Goal: Navigation & Orientation: Find specific page/section

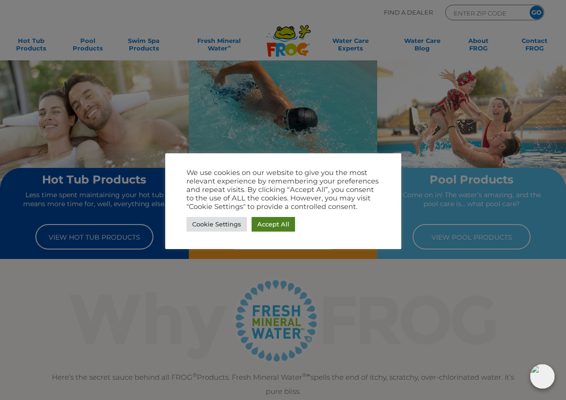
click at [278, 224] on link "Accept All" at bounding box center [273, 224] width 43 height 15
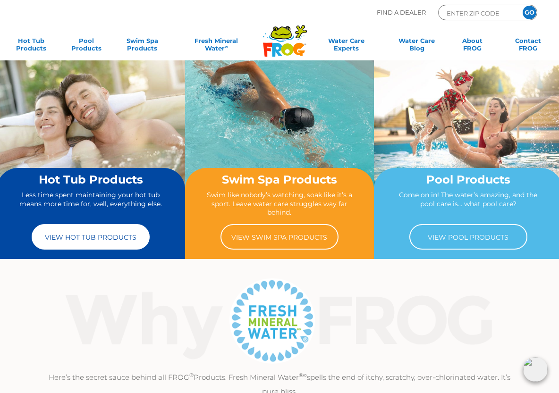
click at [112, 235] on link "View Hot Tub Products" at bounding box center [91, 236] width 118 height 25
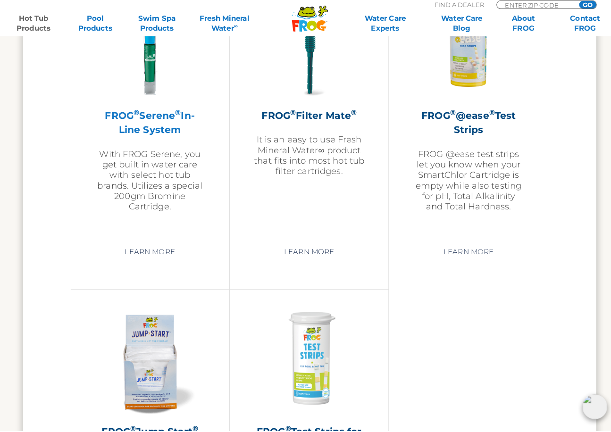
scroll to position [2062, 0]
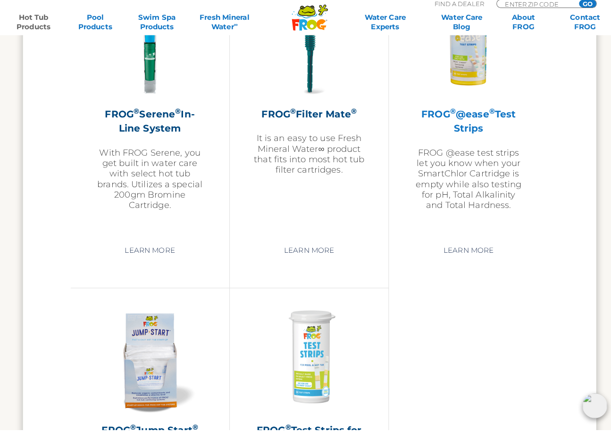
click at [461, 126] on h2 "FROG ® @ease ® Test Strips" at bounding box center [463, 127] width 110 height 28
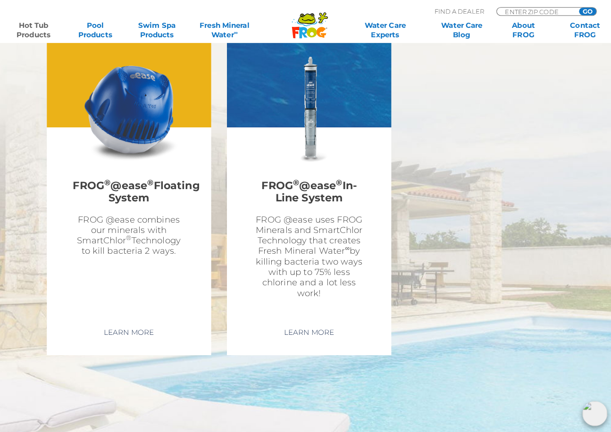
scroll to position [2736, 0]
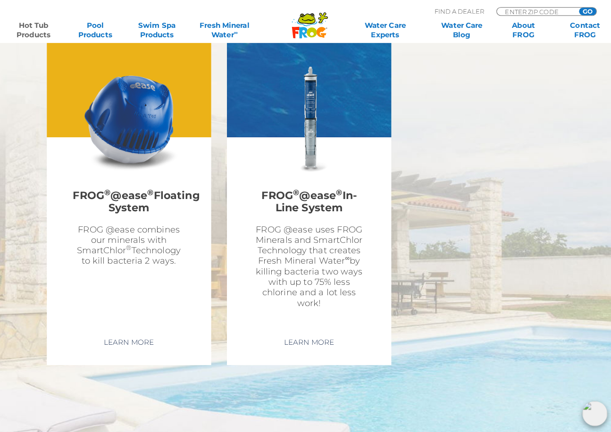
click at [126, 124] on img at bounding box center [127, 117] width 109 height 109
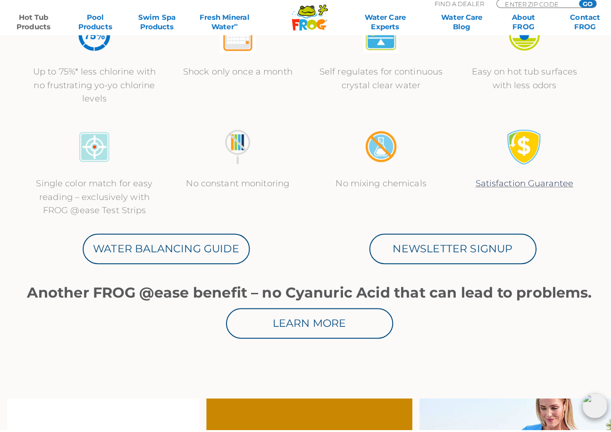
scroll to position [395, 0]
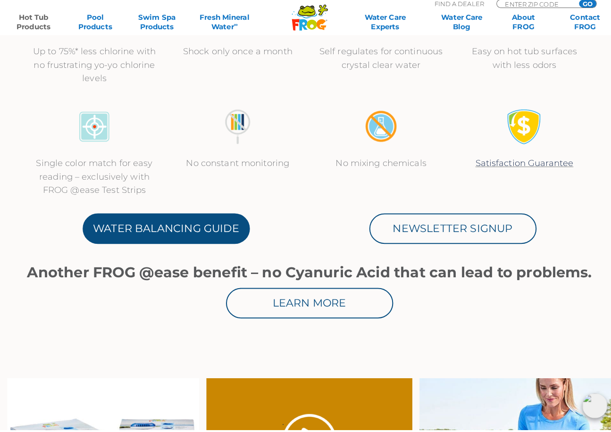
click at [208, 226] on link "Water Balancing Guide" at bounding box center [164, 233] width 165 height 30
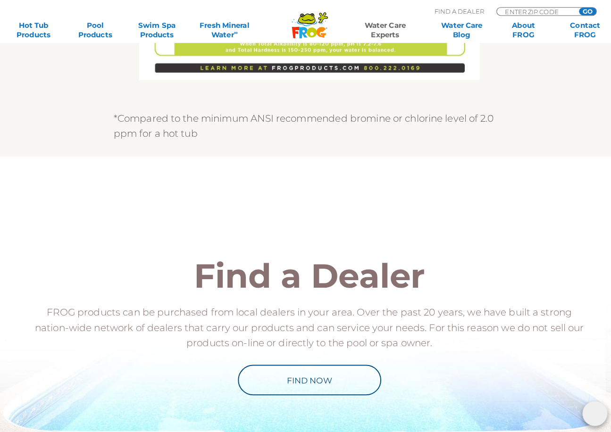
scroll to position [839, 0]
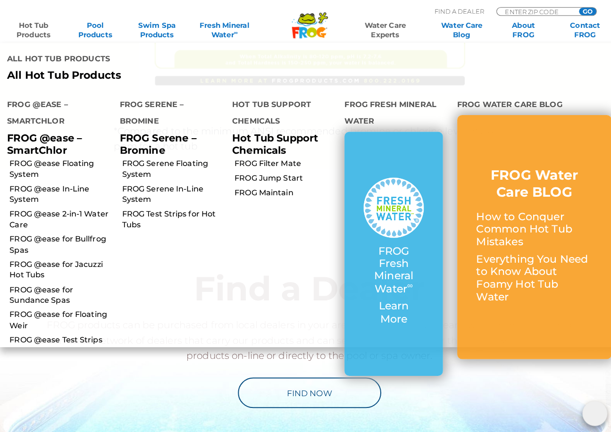
click at [35, 29] on link "Hot Tub Products" at bounding box center [32, 29] width 47 height 19
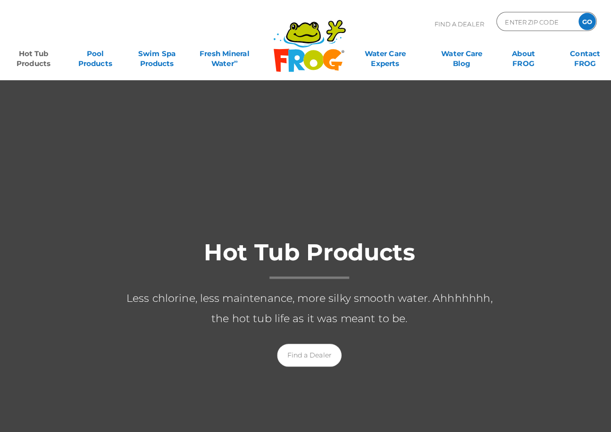
click at [217, 379] on div at bounding box center [305, 308] width 611 height 459
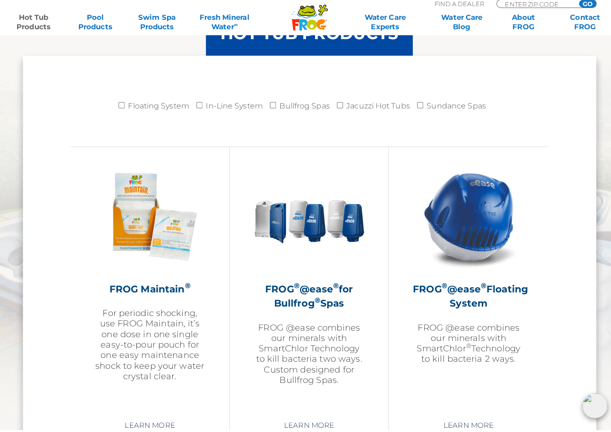
scroll to position [954, 0]
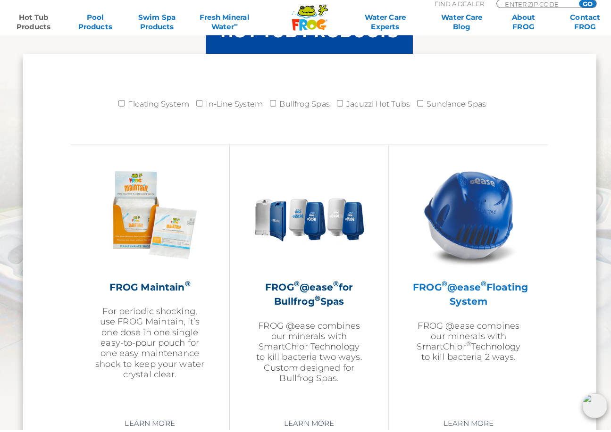
click at [451, 338] on p "FROG @ease combines our minerals with SmartChlor ® Technology to kill bacteria …" at bounding box center [463, 345] width 110 height 42
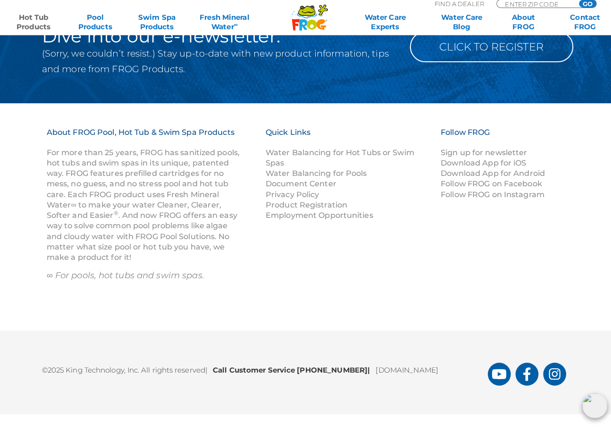
scroll to position [3162, 0]
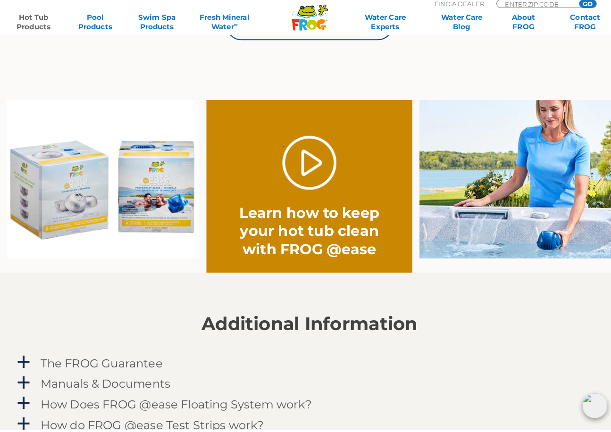
scroll to position [672, 0]
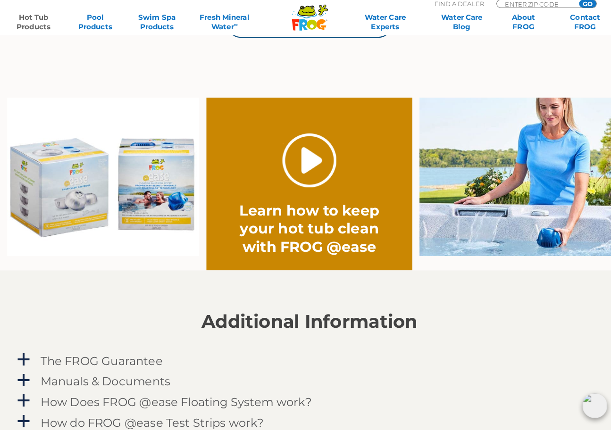
click at [305, 159] on link "." at bounding box center [305, 166] width 53 height 53
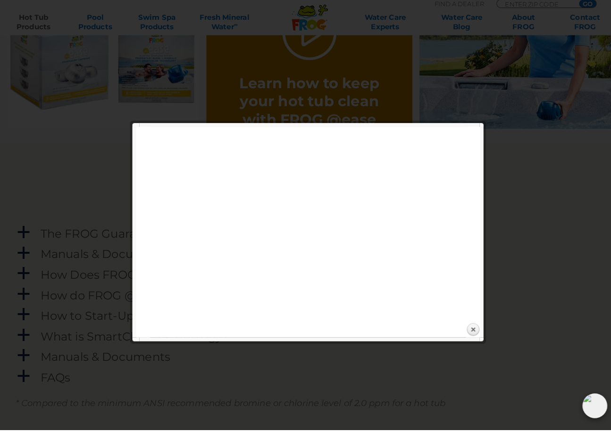
scroll to position [803, 0]
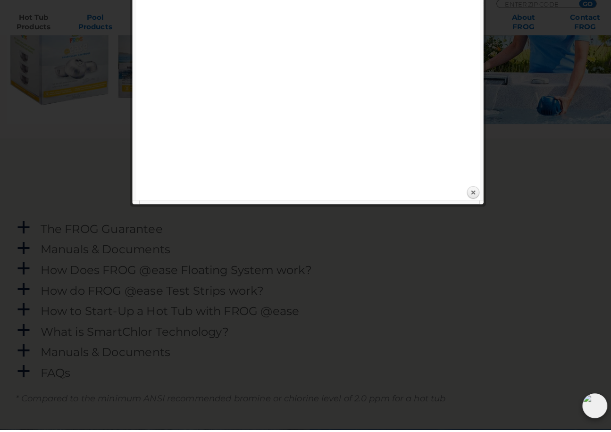
scroll to position [680, 0]
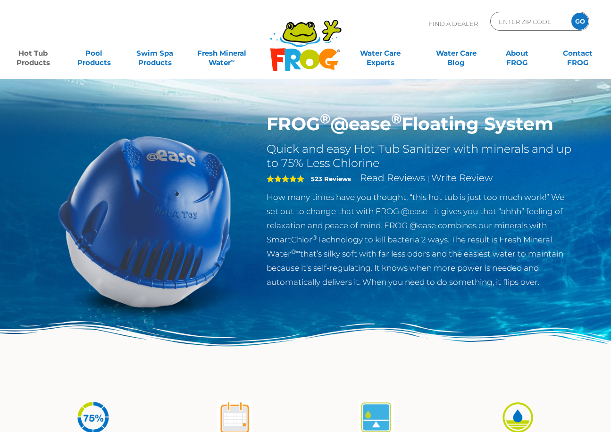
scroll to position [395, 0]
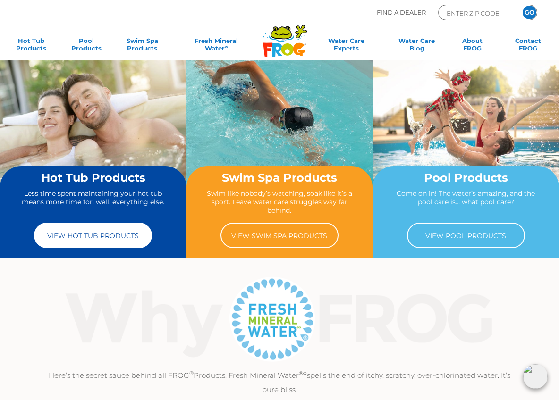
click at [76, 235] on link "View Hot Tub Products" at bounding box center [93, 235] width 118 height 25
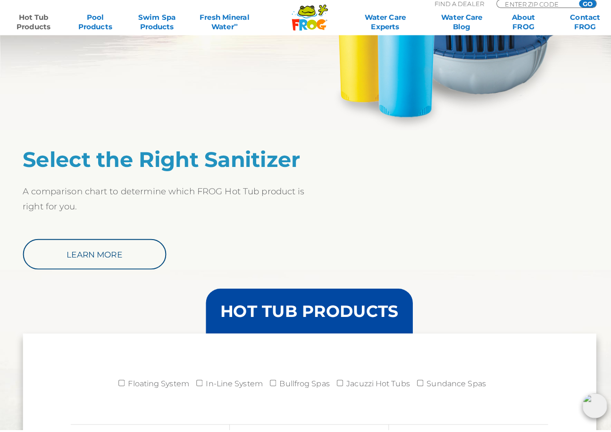
scroll to position [679, 0]
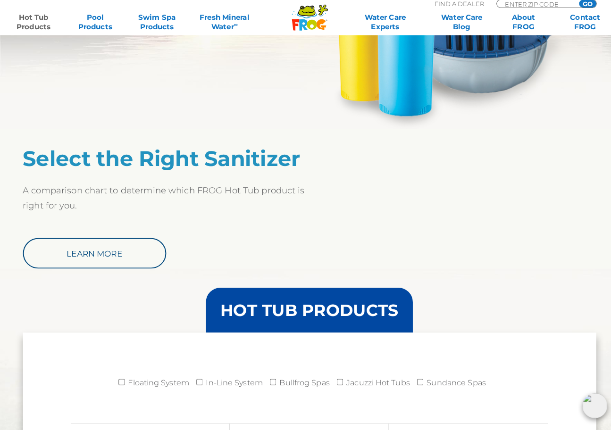
click at [281, 307] on h3 "HOT TUB PRODUCTS" at bounding box center [306, 314] width 176 height 16
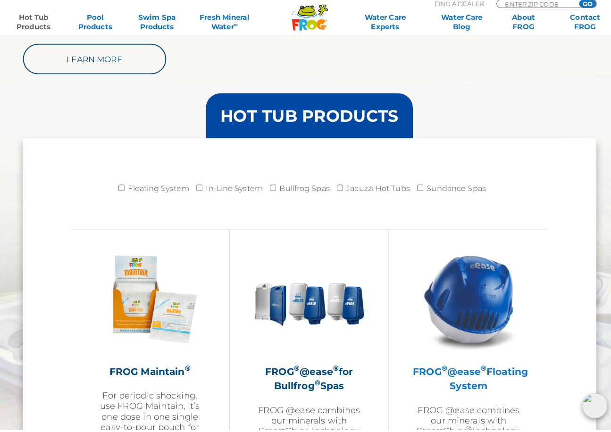
scroll to position [873, 0]
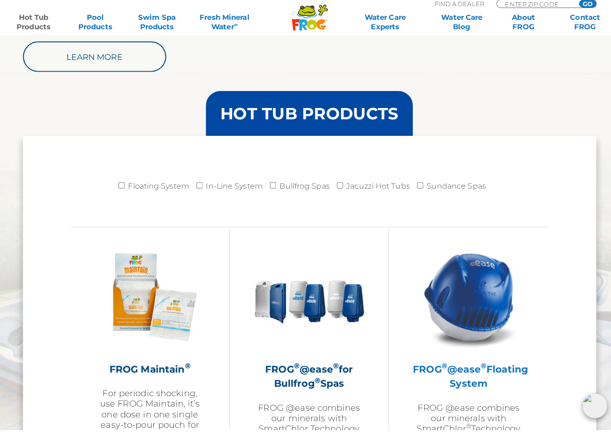
click at [462, 298] on img at bounding box center [462, 300] width 109 height 109
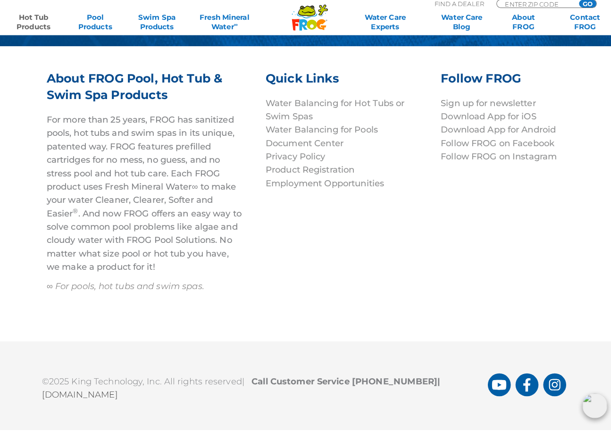
scroll to position [3118, 0]
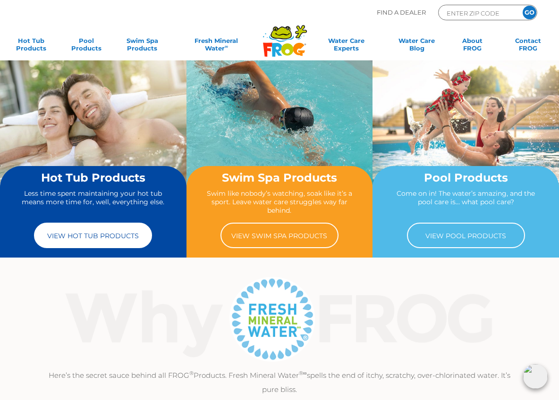
click at [112, 239] on link "View Hot Tub Products" at bounding box center [93, 235] width 118 height 25
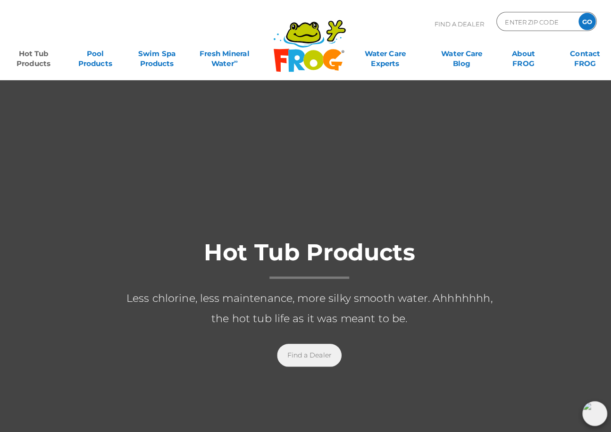
click at [318, 352] on link "Find a Dealer" at bounding box center [306, 351] width 64 height 23
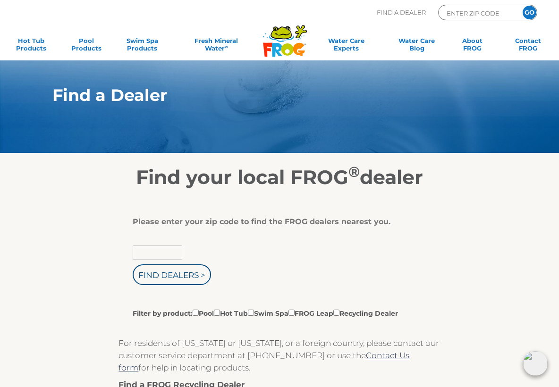
click at [144, 253] on input "text" at bounding box center [158, 252] width 50 height 14
type input "76308"
click at [166, 278] on input "Find Dealers >" at bounding box center [172, 274] width 78 height 21
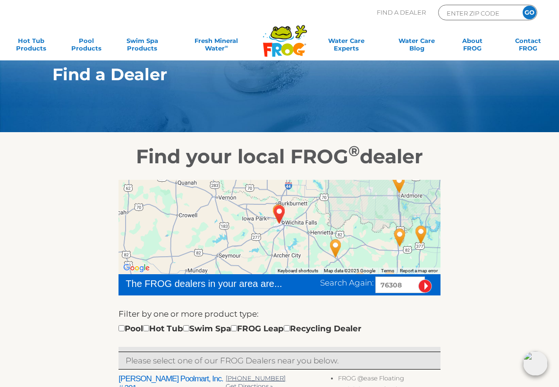
scroll to position [22, 0]
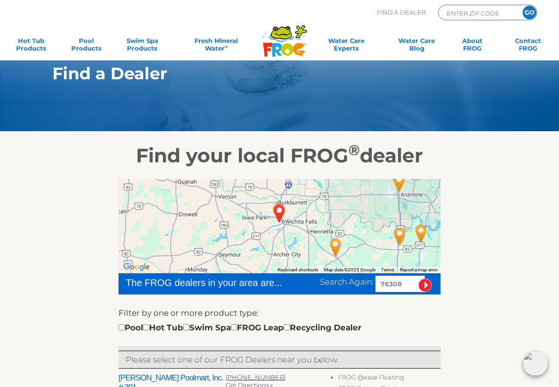
click at [271, 284] on div "The FROG dealers in your area are..." at bounding box center [204, 283] width 157 height 14
click at [227, 286] on div "The FROG dealers in your area are..." at bounding box center [204, 283] width 157 height 14
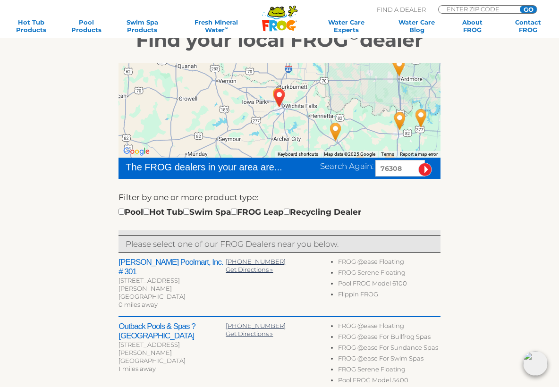
scroll to position [138, 0]
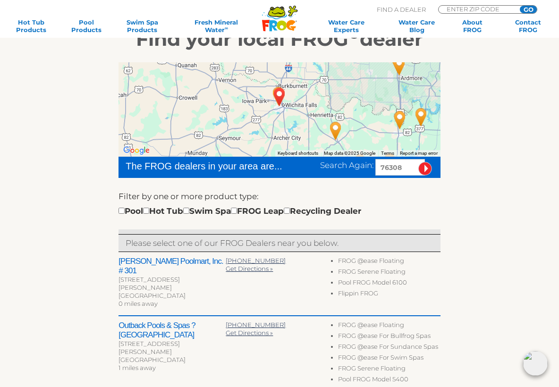
click at [148, 263] on h2 "[PERSON_NAME] Poolmart, Inc. # 301" at bounding box center [171, 266] width 107 height 19
click at [140, 292] on div "[GEOGRAPHIC_DATA]" at bounding box center [171, 296] width 107 height 8
click at [136, 260] on h2 "[PERSON_NAME] Poolmart, Inc. # 301" at bounding box center [171, 266] width 107 height 19
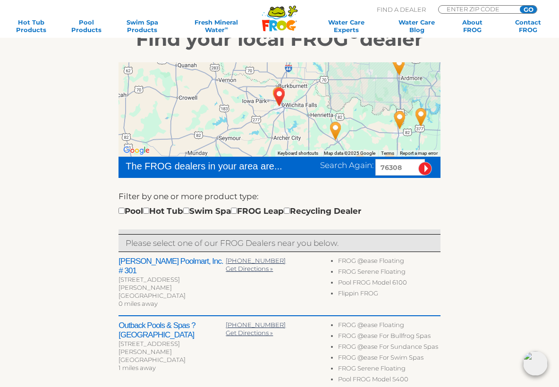
click at [136, 260] on h2 "[PERSON_NAME] Poolmart, Inc. # 301" at bounding box center [171, 266] width 107 height 19
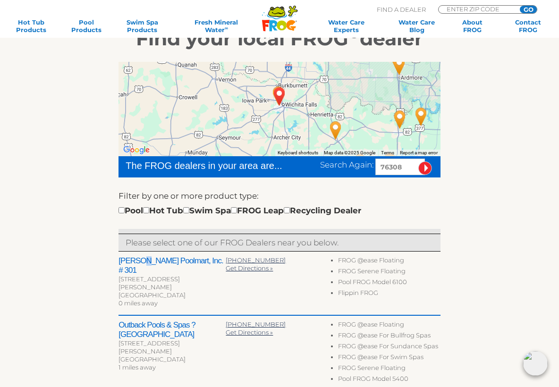
scroll to position [141, 0]
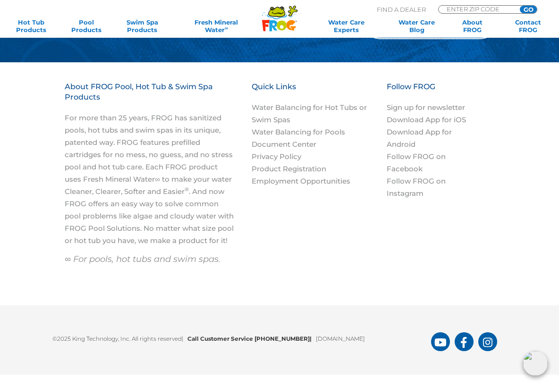
scroll to position [929, 0]
